Goal: Transaction & Acquisition: Purchase product/service

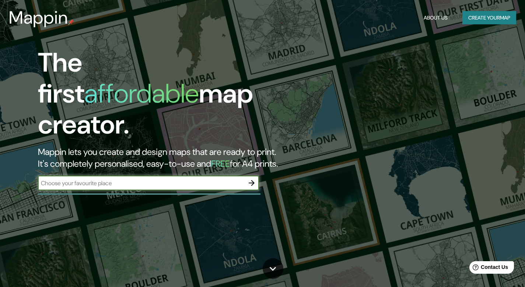
click at [106, 179] on input "text" at bounding box center [141, 183] width 206 height 8
type input "blanes"
click at [252, 180] on icon "button" at bounding box center [252, 183] width 6 height 6
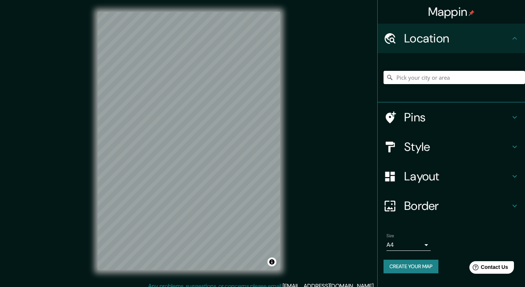
click at [406, 77] on input "Pick your city or area" at bounding box center [453, 77] width 141 height 13
click at [517, 145] on icon at bounding box center [514, 146] width 9 height 9
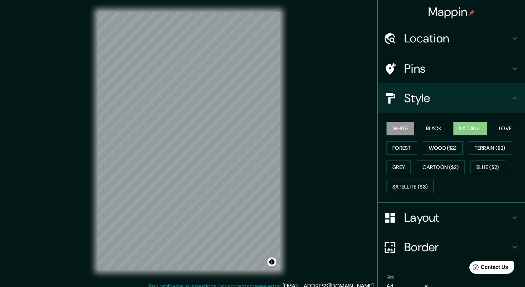
click at [463, 129] on button "Natural" at bounding box center [470, 129] width 34 height 14
click at [503, 133] on button "Love" at bounding box center [505, 129] width 24 height 14
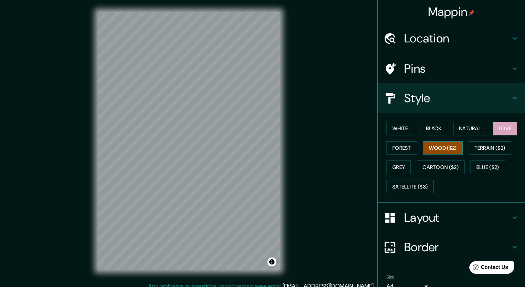
click at [445, 147] on button "Wood ($2)" at bounding box center [443, 148] width 40 height 14
click at [477, 154] on button "Terrain ($2)" at bounding box center [490, 148] width 43 height 14
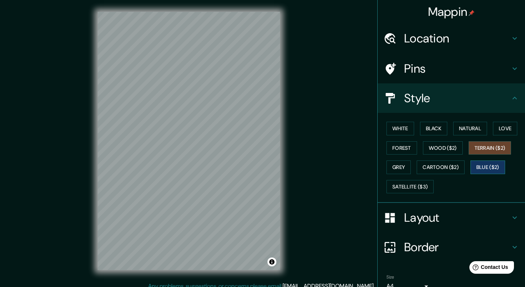
click at [476, 170] on button "Blue ($2)" at bounding box center [487, 167] width 35 height 14
click at [427, 168] on button "Cartoon ($2)" at bounding box center [441, 167] width 48 height 14
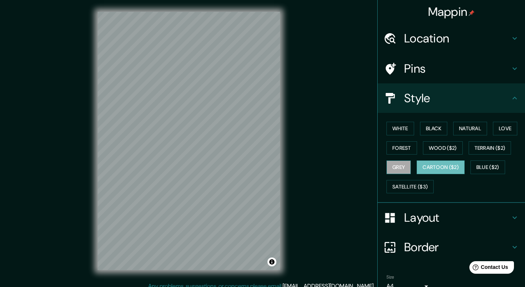
click at [393, 167] on button "Grey" at bounding box center [398, 167] width 24 height 14
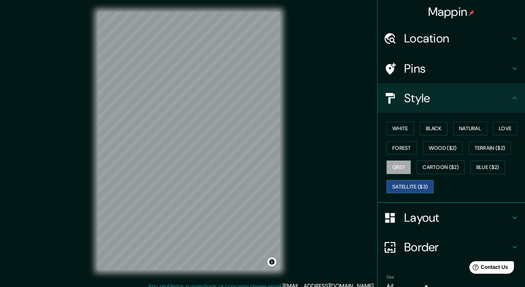
click at [408, 187] on button "Satellite ($3)" at bounding box center [409, 187] width 47 height 14
click at [404, 150] on button "Forest" at bounding box center [401, 148] width 31 height 14
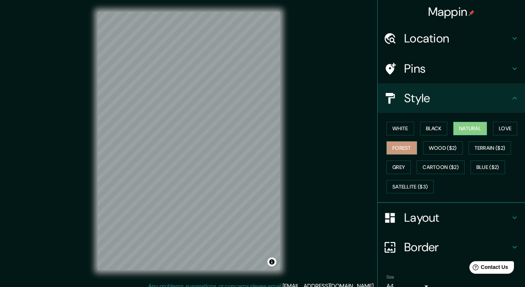
click at [457, 129] on button "Natural" at bounding box center [470, 129] width 34 height 14
click at [442, 41] on h4 "Location" at bounding box center [457, 38] width 106 height 15
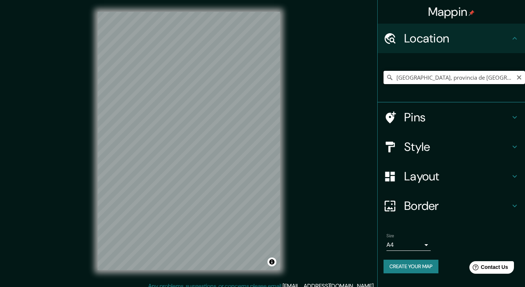
click at [396, 78] on input "[GEOGRAPHIC_DATA], provincia de [GEOGRAPHIC_DATA], [GEOGRAPHIC_DATA]" at bounding box center [453, 77] width 141 height 13
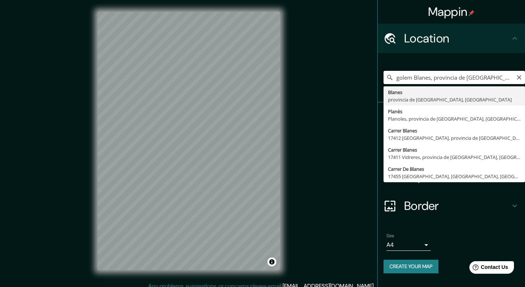
drag, startPoint x: 397, startPoint y: 80, endPoint x: 523, endPoint y: 82, distance: 125.6
click at [523, 82] on input "golem Blanes, provincia de [GEOGRAPHIC_DATA], [GEOGRAPHIC_DATA]" at bounding box center [453, 77] width 141 height 13
paste input "[STREET_ADDRESS]"
type input "[STREET_ADDRESS]"
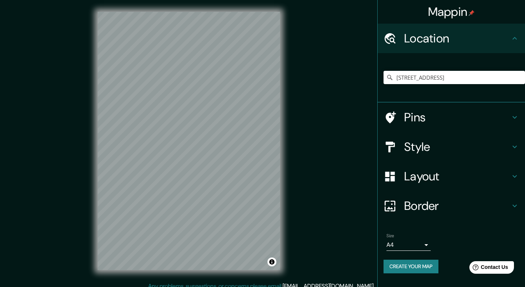
click at [475, 147] on h4 "Style" at bounding box center [457, 146] width 106 height 15
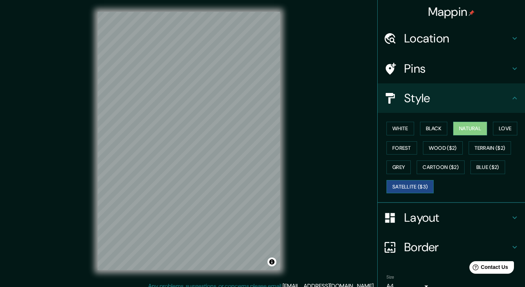
click at [397, 186] on button "Satellite ($3)" at bounding box center [409, 187] width 47 height 14
click at [431, 170] on button "Cartoon ($2)" at bounding box center [441, 167] width 48 height 14
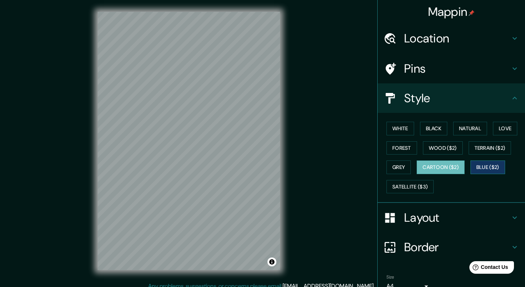
click at [492, 166] on button "Blue ($2)" at bounding box center [487, 167] width 35 height 14
click at [491, 149] on button "Terrain ($2)" at bounding box center [490, 148] width 43 height 14
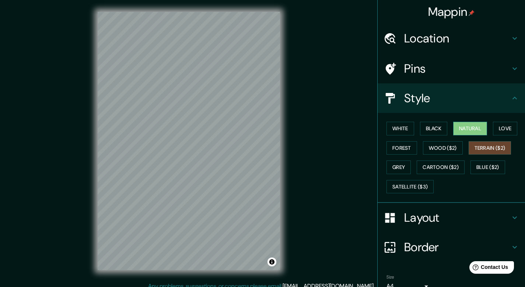
click at [469, 133] on button "Natural" at bounding box center [470, 129] width 34 height 14
click at [503, 131] on button "Love" at bounding box center [505, 129] width 24 height 14
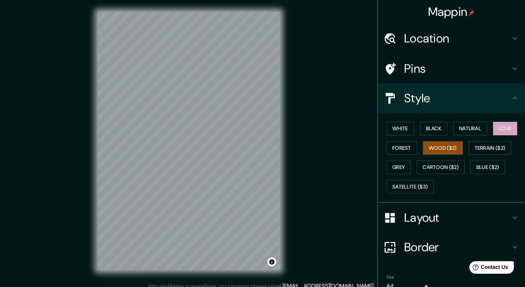
click at [426, 153] on button "Wood ($2)" at bounding box center [443, 148] width 40 height 14
click at [397, 147] on button "Forest" at bounding box center [401, 148] width 31 height 14
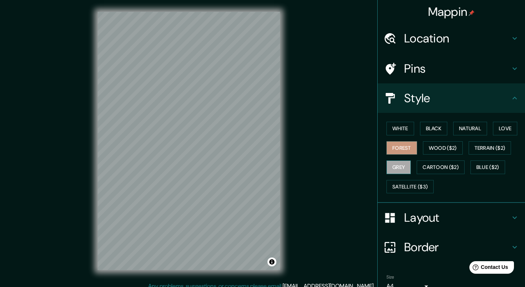
click at [390, 166] on button "Grey" at bounding box center [398, 167] width 24 height 14
click at [397, 188] on button "Satellite ($3)" at bounding box center [409, 187] width 47 height 14
